Goal: Task Accomplishment & Management: Manage account settings

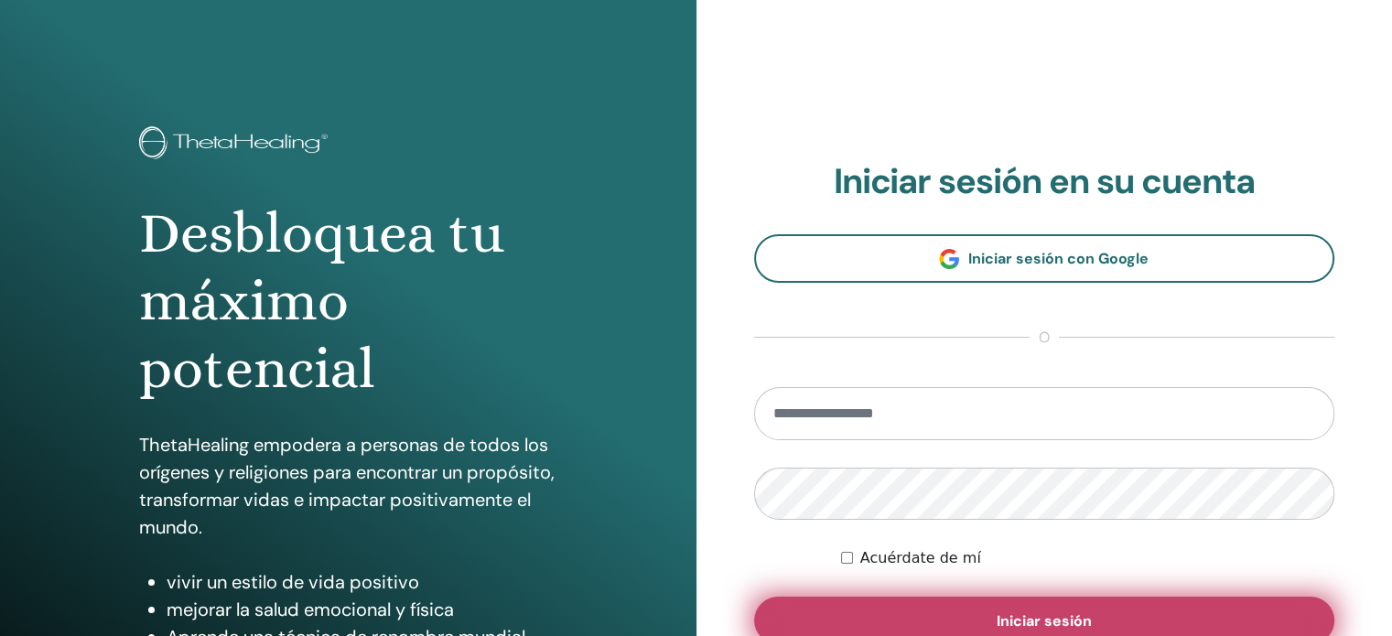
type input "**********"
click at [1103, 605] on button "Iniciar sesión" at bounding box center [1044, 621] width 581 height 48
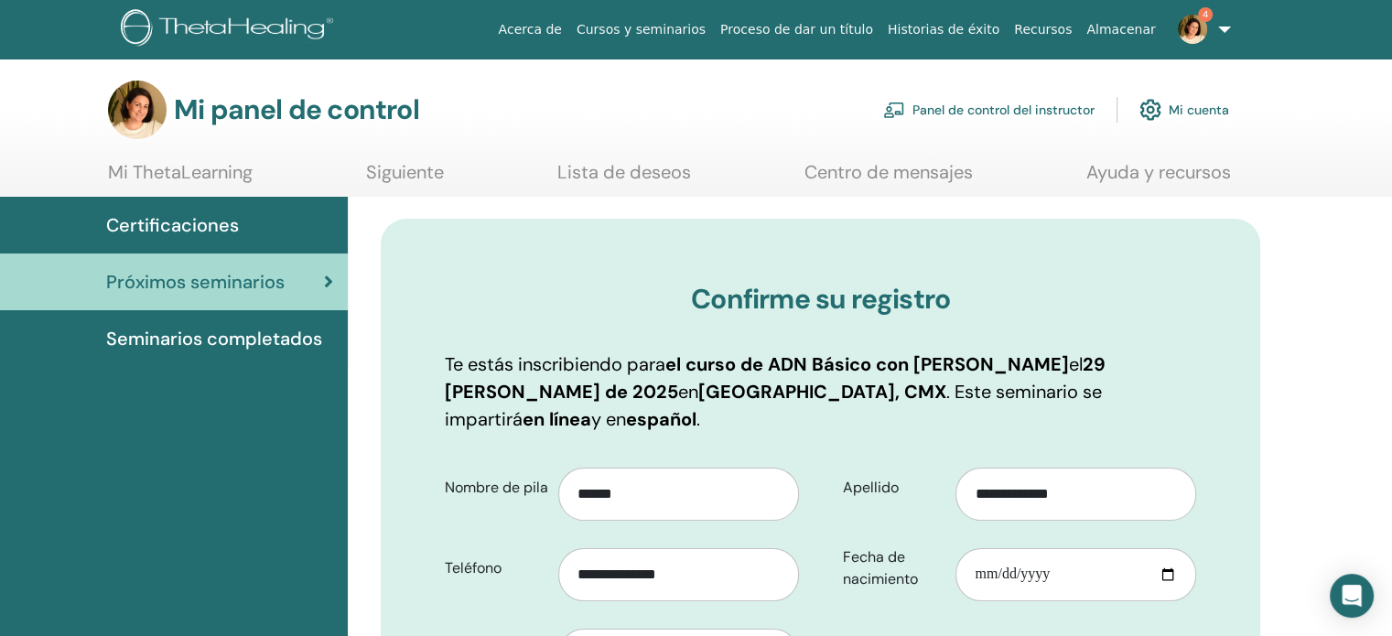
click at [1027, 109] on font "Panel de control del instructor" at bounding box center [1004, 111] width 182 height 16
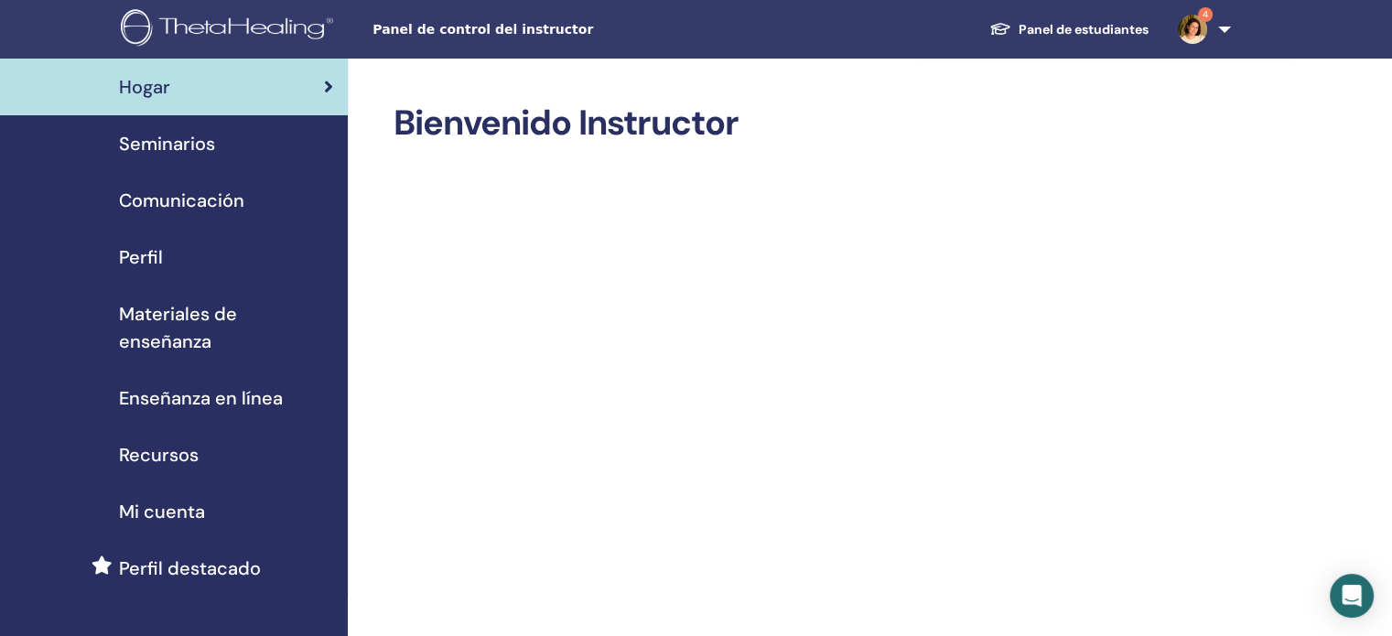
drag, startPoint x: 154, startPoint y: 134, endPoint x: 166, endPoint y: 134, distance: 11.9
click at [154, 132] on font "Seminarios" at bounding box center [167, 144] width 96 height 24
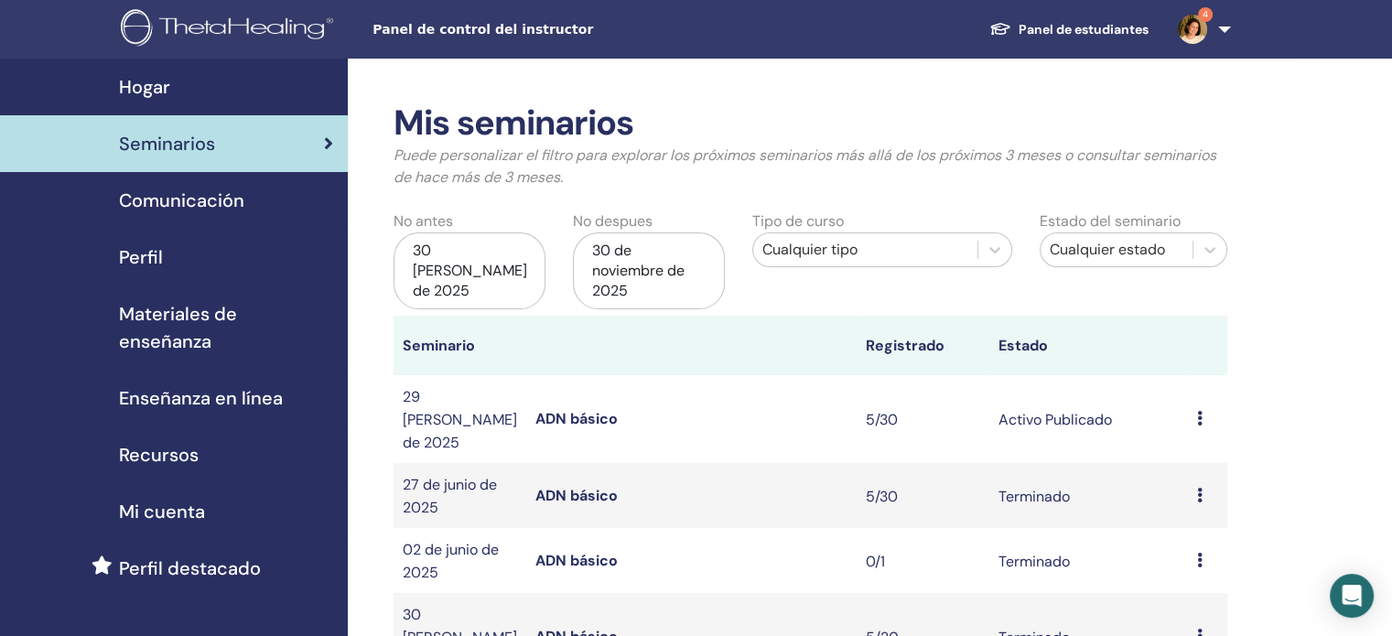
click at [566, 409] on font "ADN básico" at bounding box center [576, 418] width 82 height 19
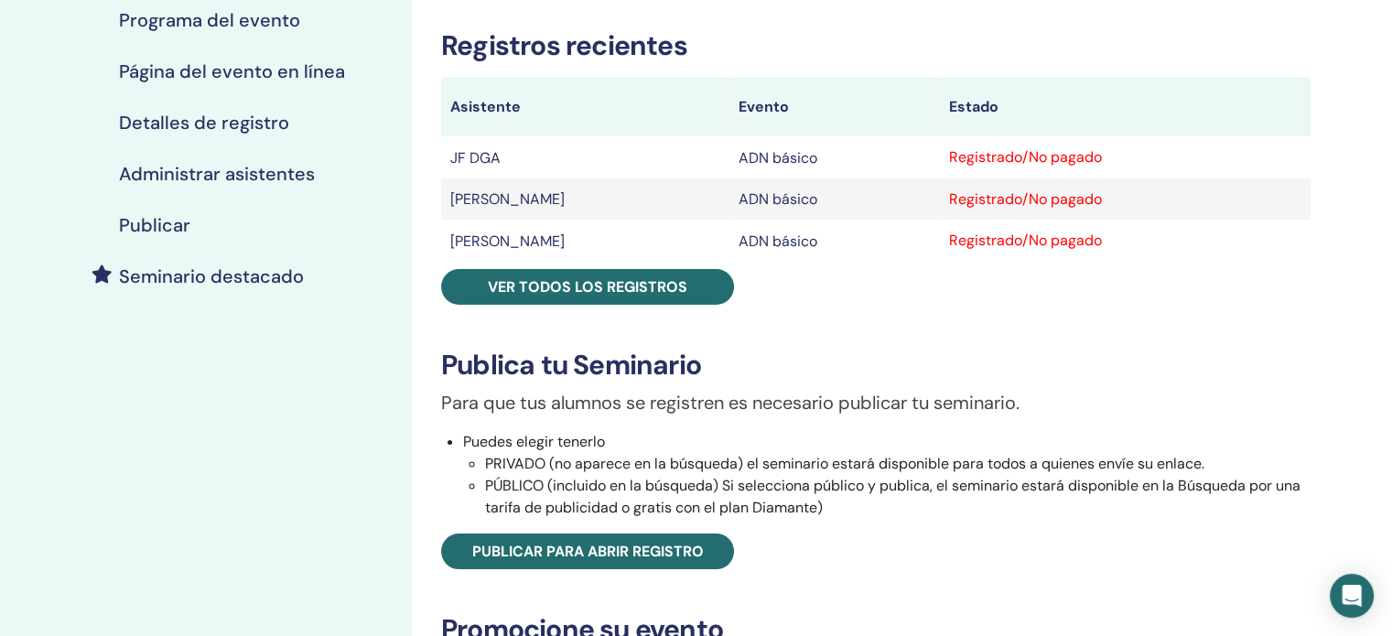
scroll to position [183, 0]
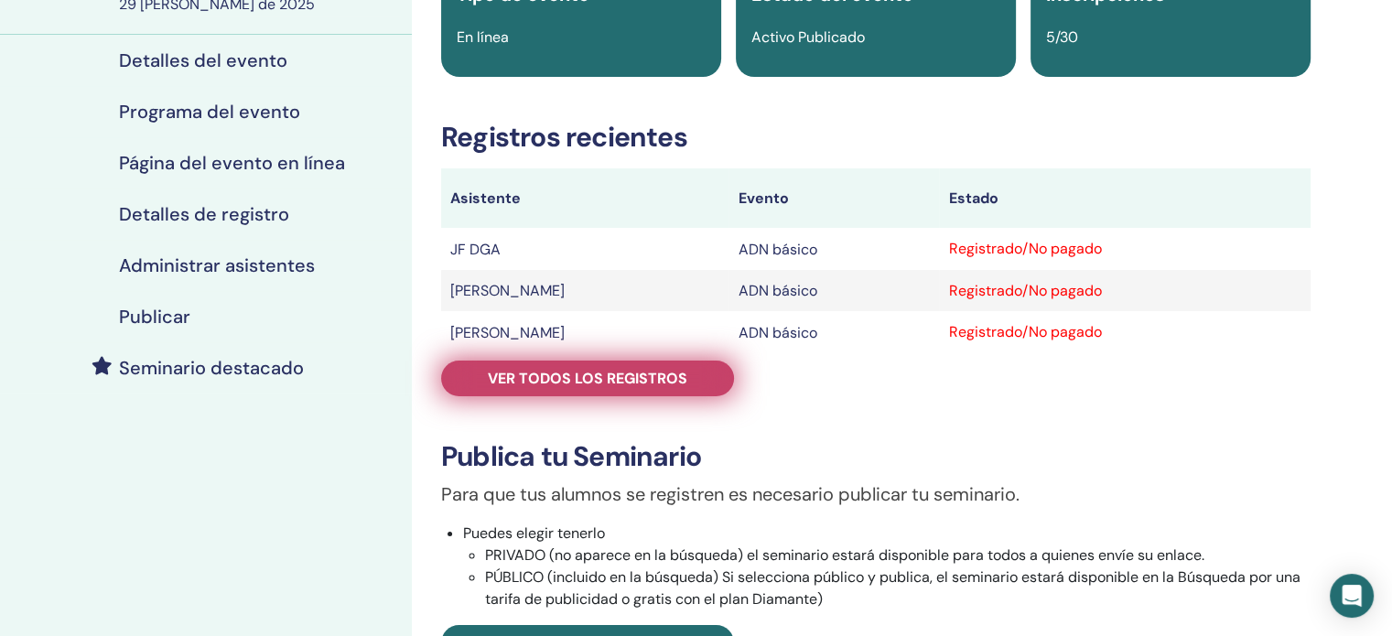
click at [677, 384] on font "Ver todos los registros" at bounding box center [588, 378] width 200 height 19
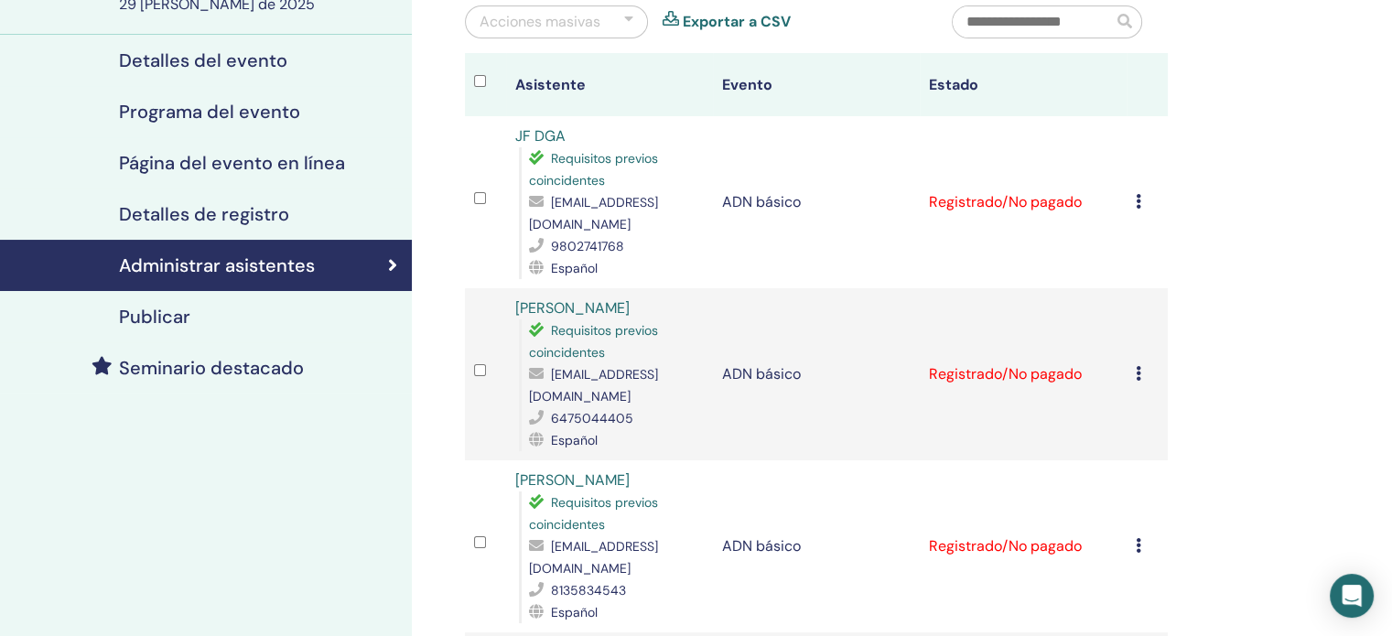
click at [1137, 194] on icon at bounding box center [1138, 201] width 5 height 15
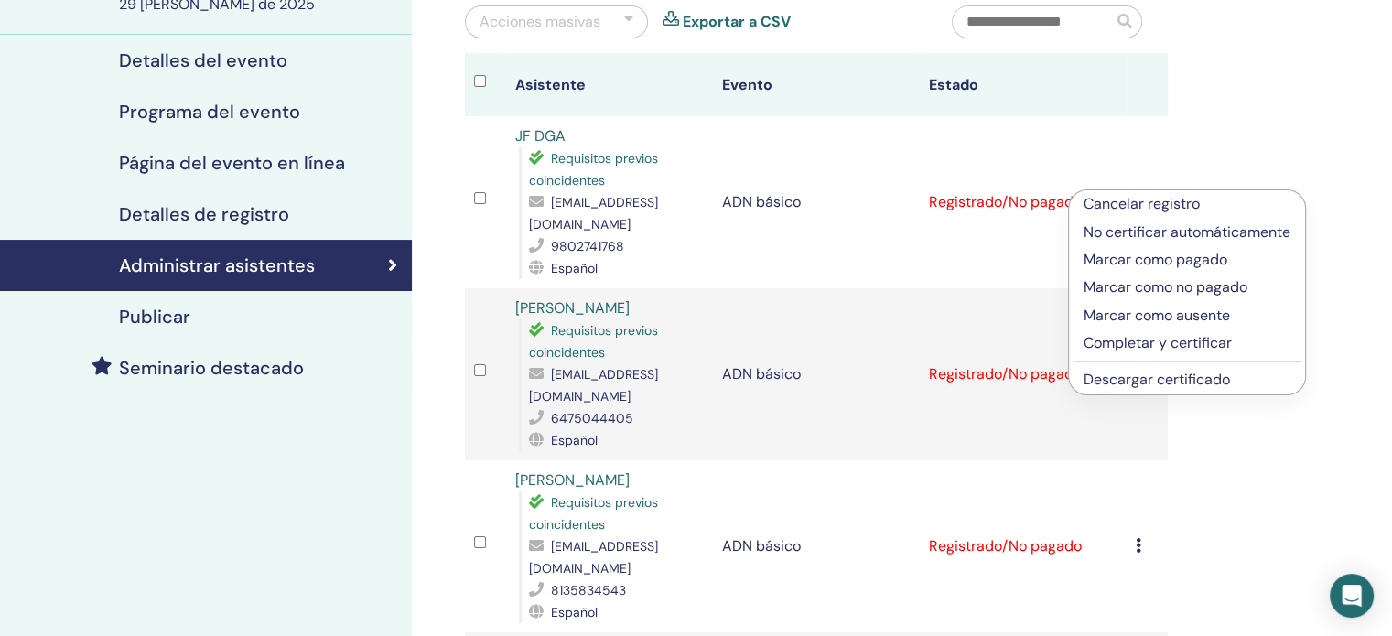
click at [1158, 258] on font "Marcar como pagado" at bounding box center [1156, 259] width 144 height 19
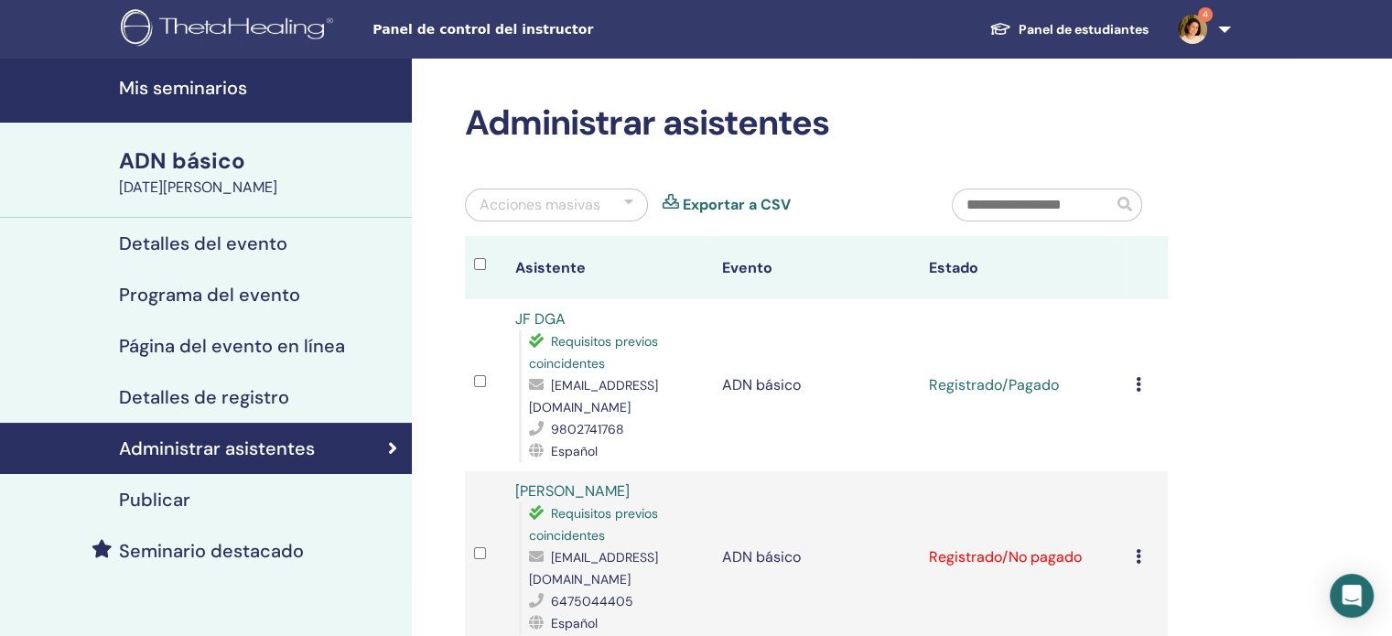
click at [1134, 530] on td "Cancelar registro No certificar automáticamente Marcar como pagado Marcar como …" at bounding box center [1147, 557] width 41 height 172
click at [1140, 549] on icon at bounding box center [1138, 556] width 5 height 15
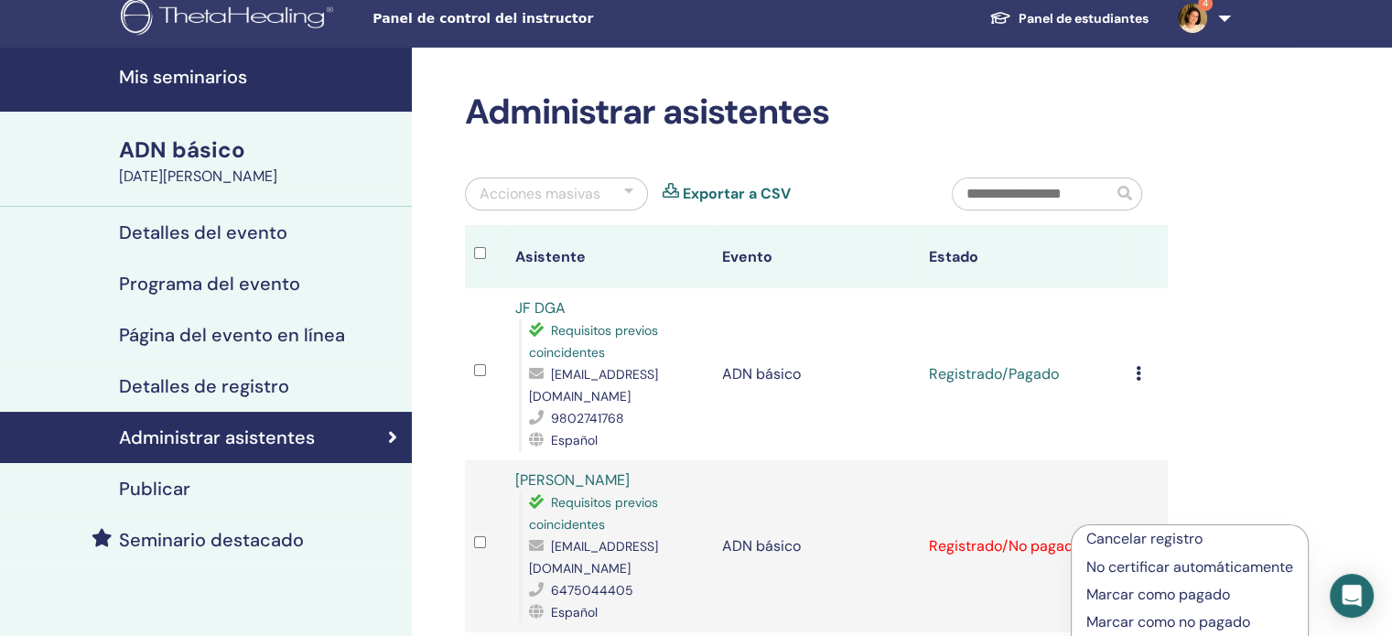
scroll to position [183, 0]
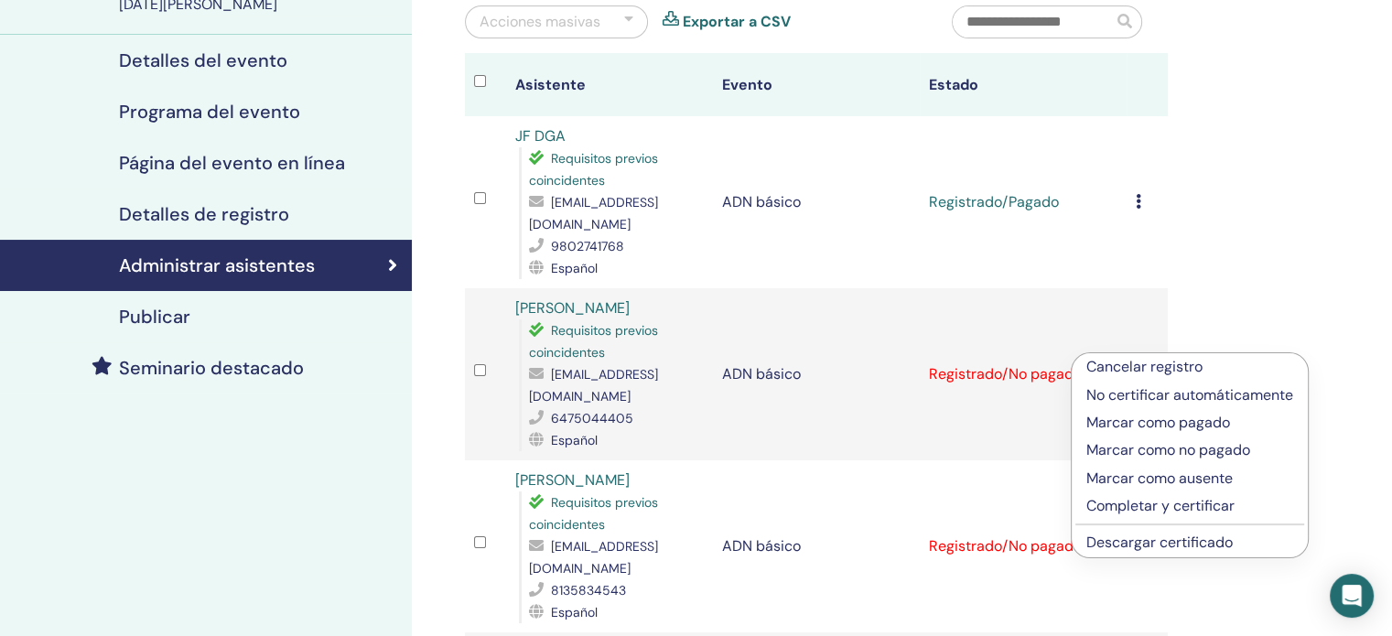
click at [1204, 425] on font "Marcar como pagado" at bounding box center [1158, 422] width 144 height 19
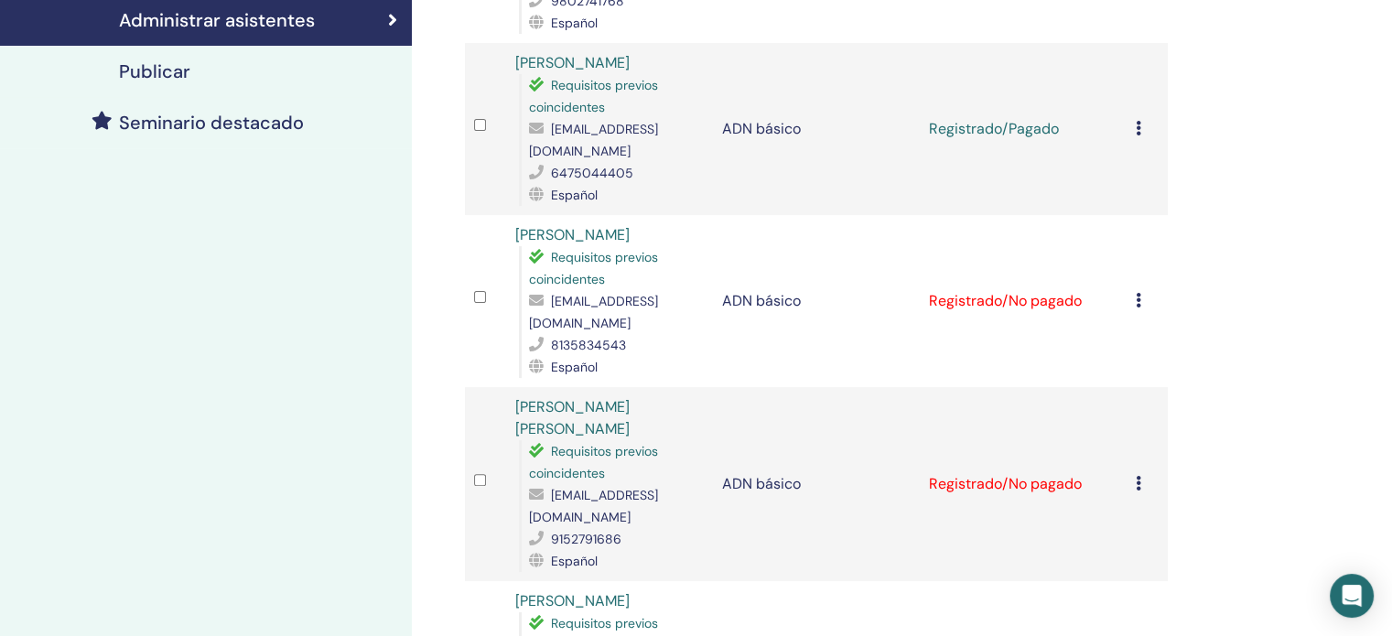
scroll to position [458, 0]
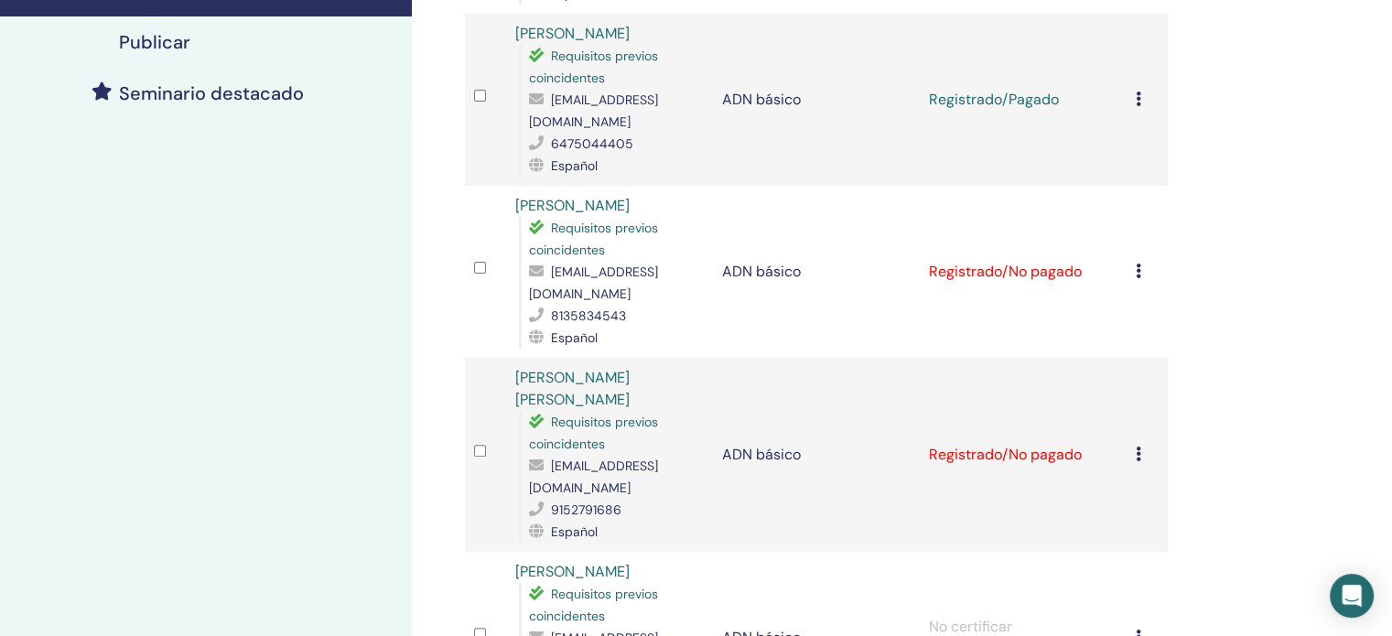
click at [1136, 264] on icon at bounding box center [1138, 271] width 5 height 15
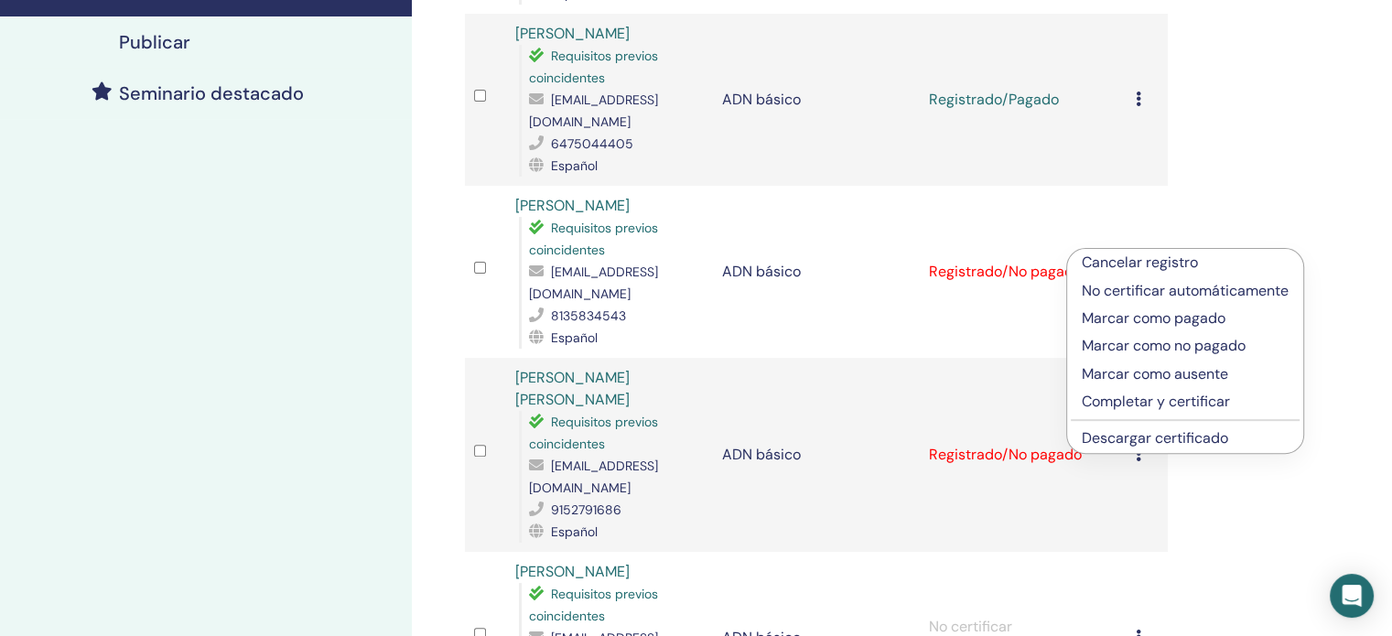
click at [1157, 317] on font "Marcar como pagado" at bounding box center [1154, 317] width 144 height 19
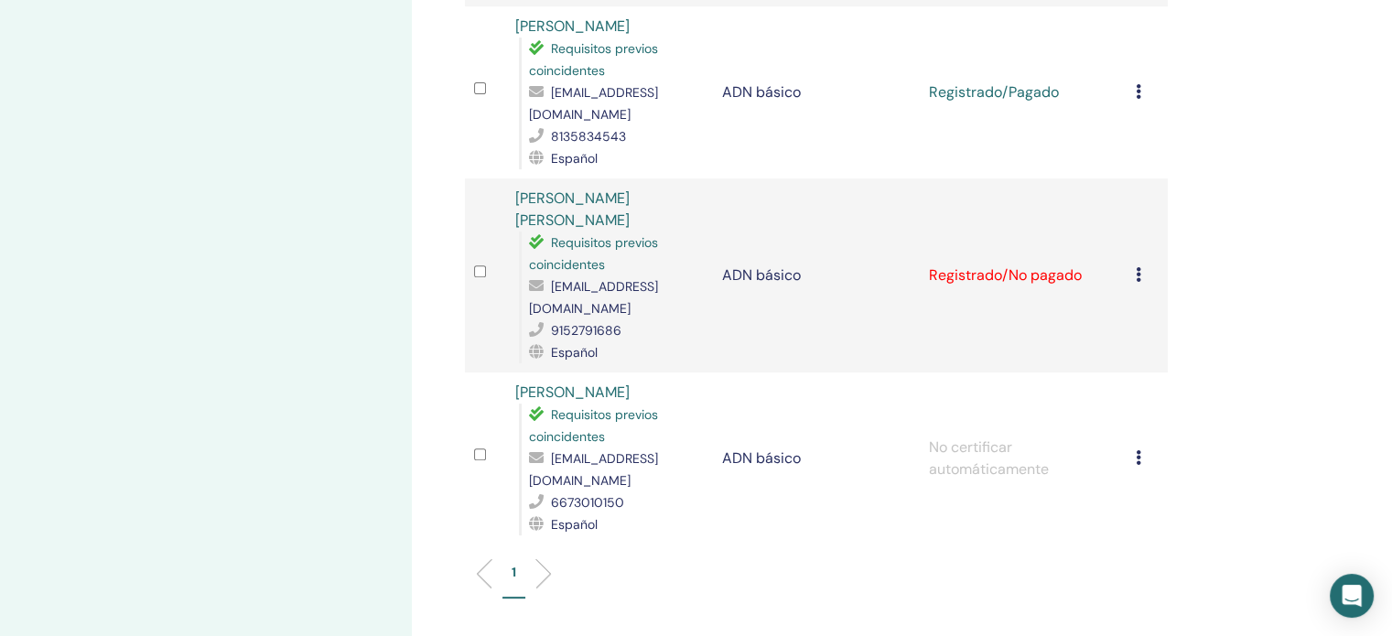
scroll to position [641, 0]
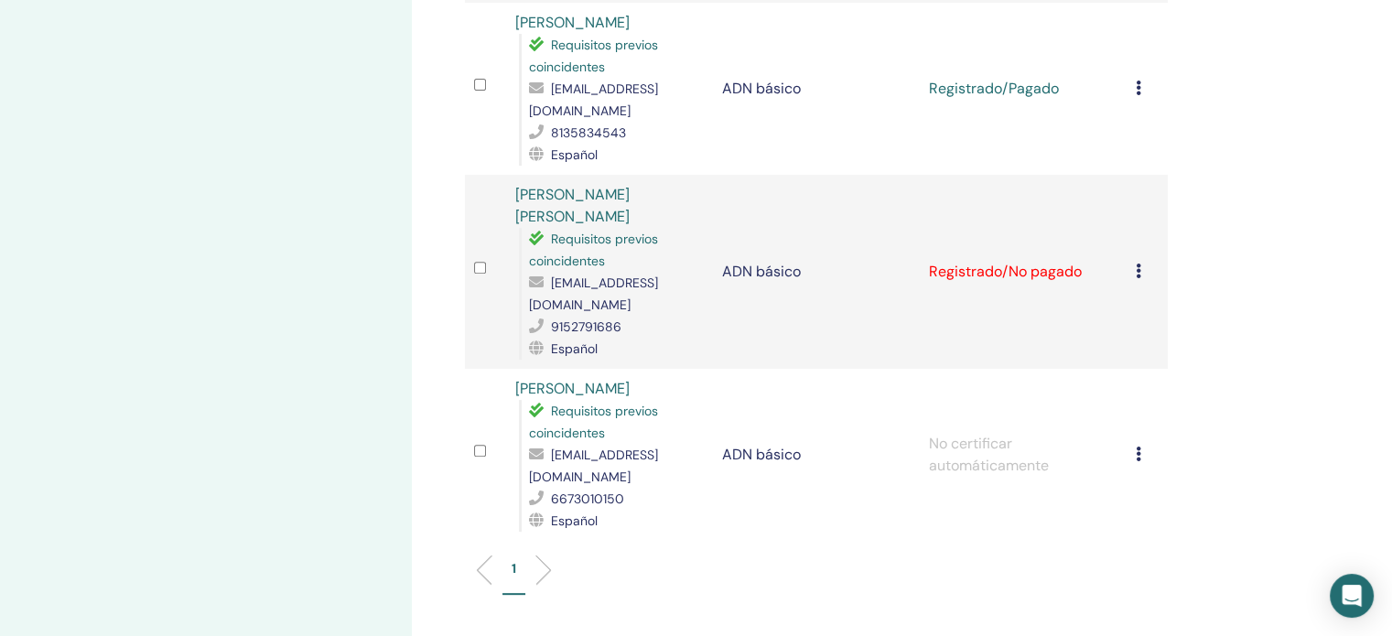
click at [1136, 264] on icon at bounding box center [1138, 271] width 5 height 15
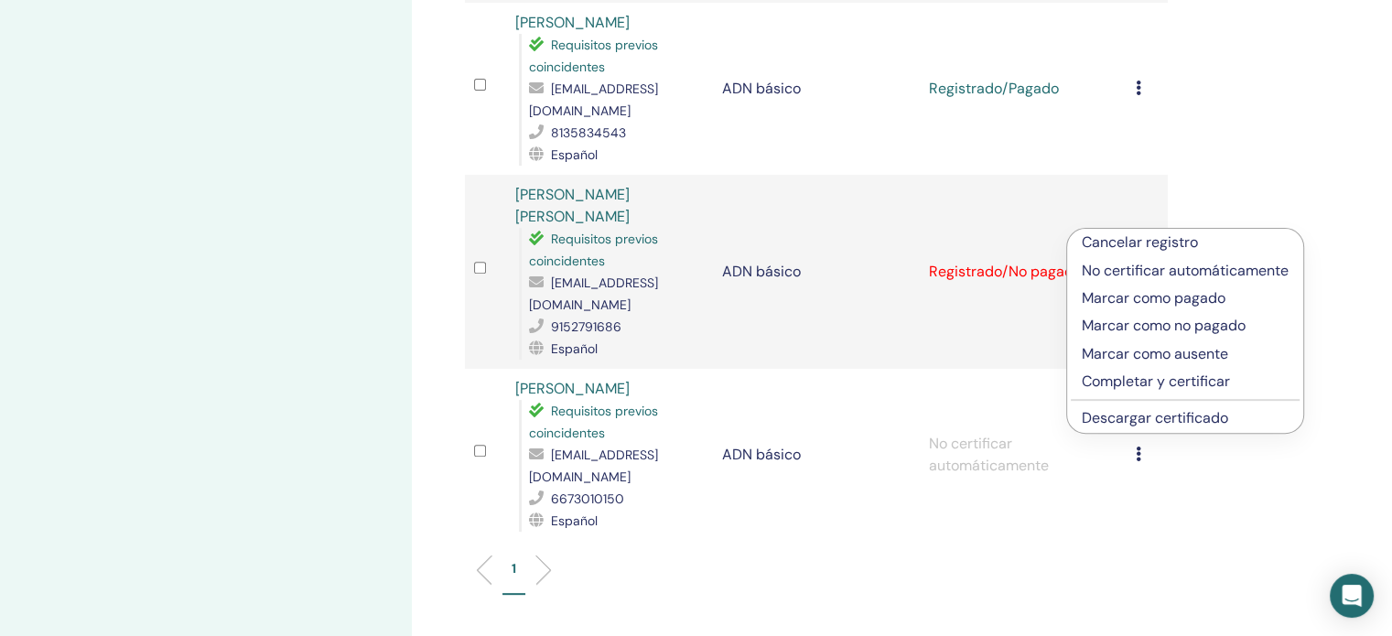
click at [1146, 297] on font "Marcar como pagado" at bounding box center [1154, 297] width 144 height 19
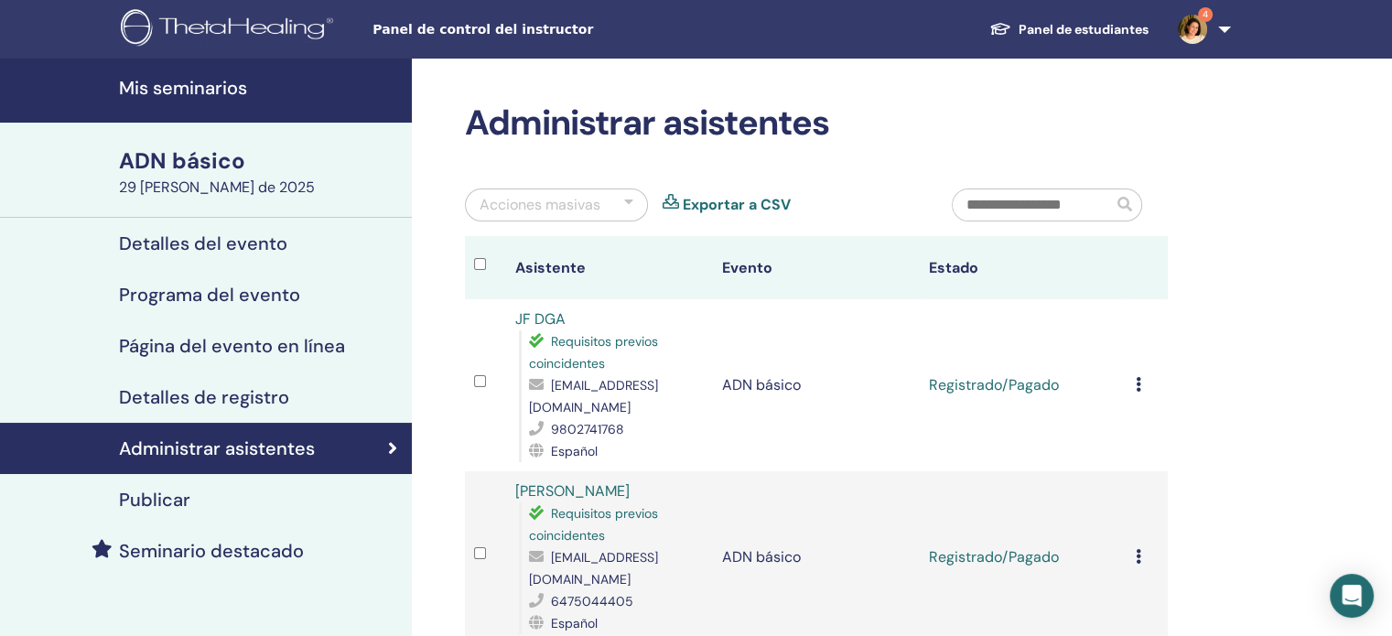
click at [1204, 25] on img at bounding box center [1192, 29] width 29 height 29
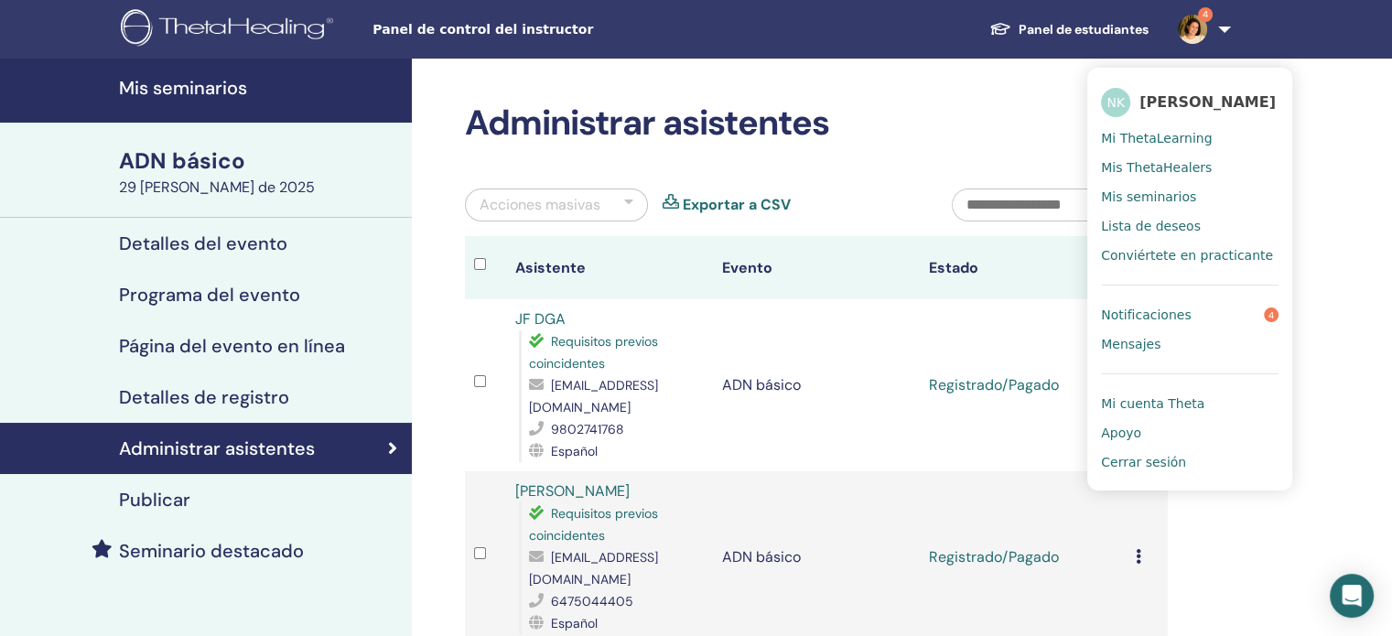
click at [1157, 470] on font "Cerrar sesión" at bounding box center [1143, 462] width 85 height 15
